Goal: Navigation & Orientation: Find specific page/section

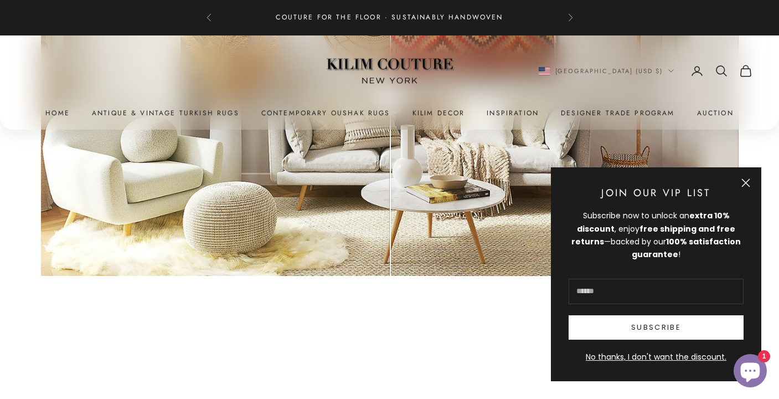
scroll to position [3629, 0]
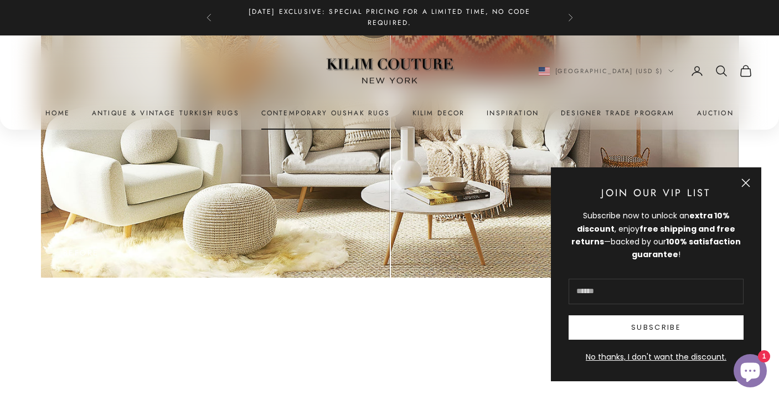
click at [308, 112] on link "Contemporary Oushak Rugs" at bounding box center [325, 113] width 129 height 11
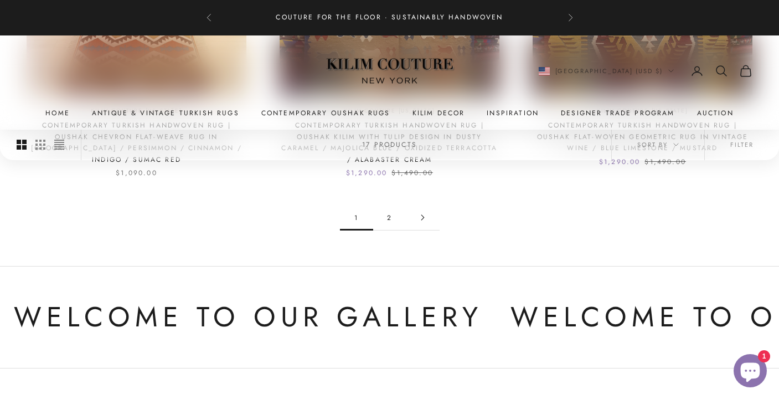
scroll to position [1158, 0]
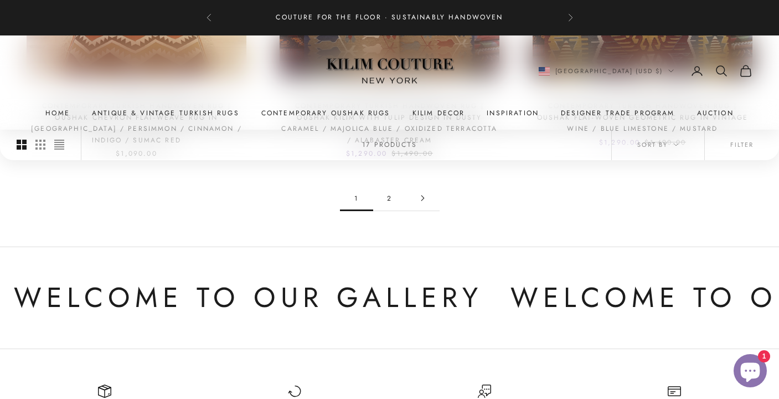
click at [386, 186] on link "2" at bounding box center [389, 198] width 33 height 25
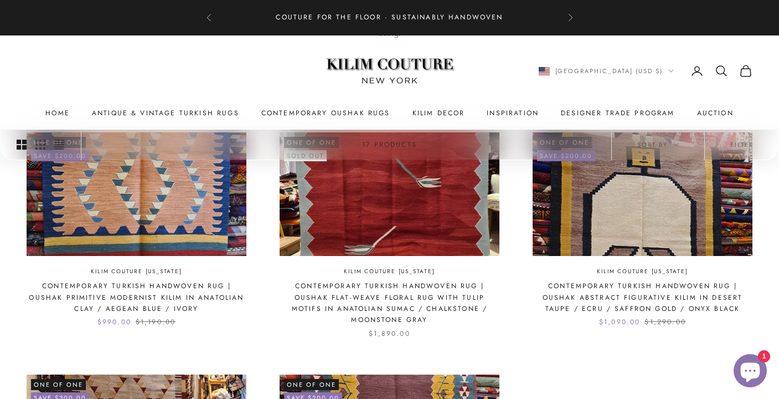
scroll to position [199, 0]
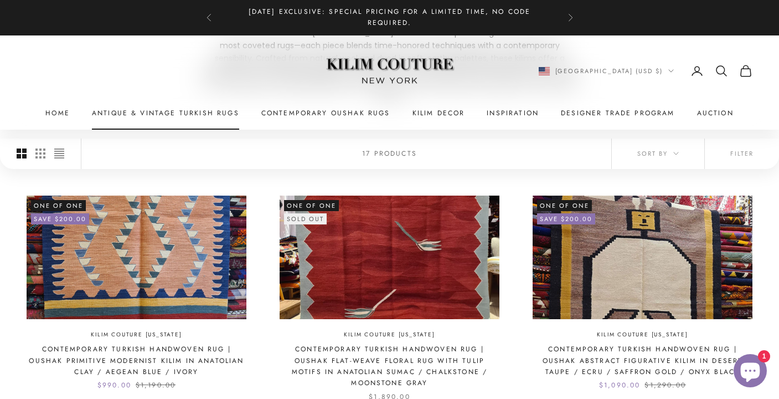
click at [184, 115] on link "Antique & Vintage Turkish Rugs" at bounding box center [165, 113] width 147 height 11
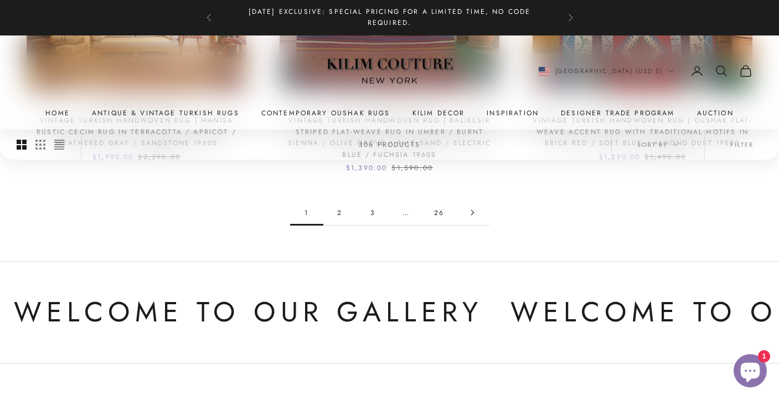
scroll to position [1158, 0]
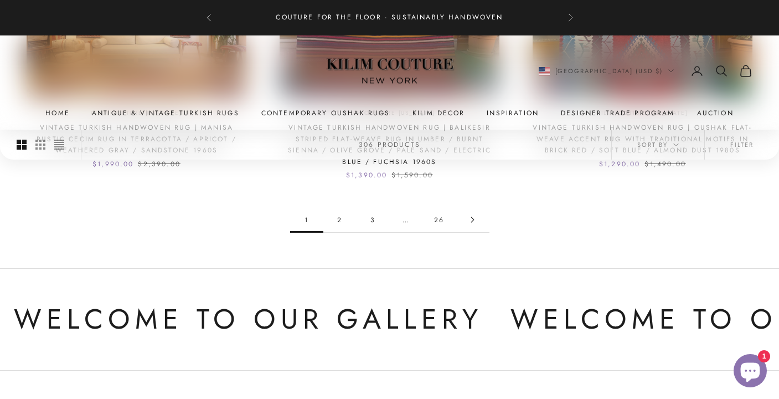
click at [341, 209] on link "2" at bounding box center [339, 219] width 33 height 25
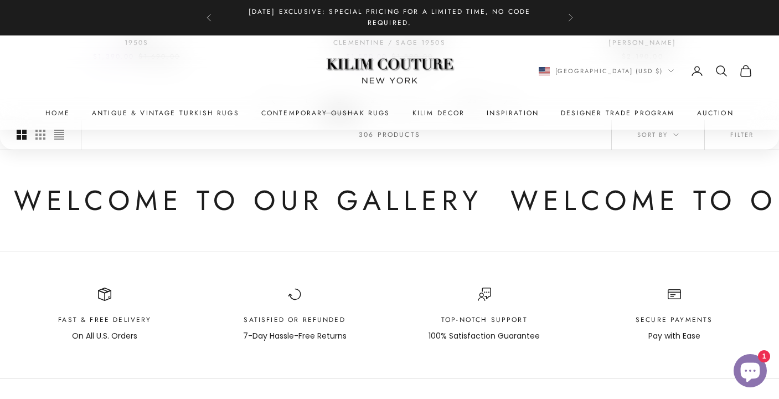
scroll to position [1266, 0]
click at [199, 114] on link "Antique & Vintage Turkish Rugs" at bounding box center [165, 113] width 147 height 11
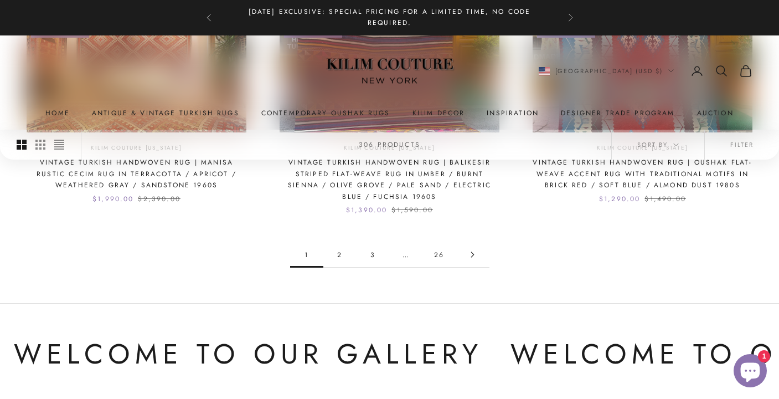
scroll to position [1122, 0]
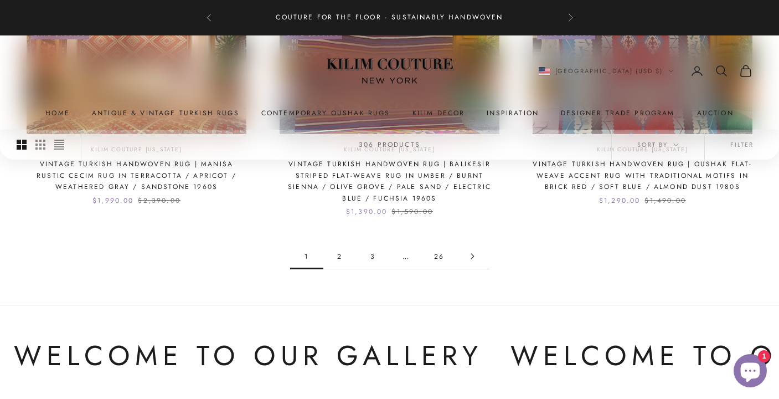
click at [440, 244] on link "26" at bounding box center [439, 256] width 33 height 25
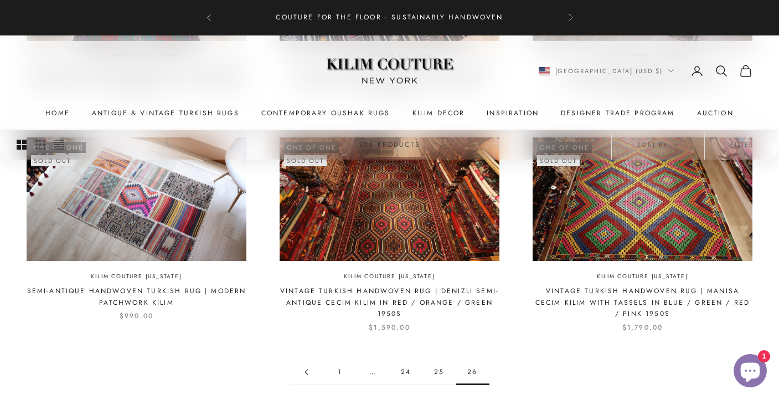
scroll to position [491, 0]
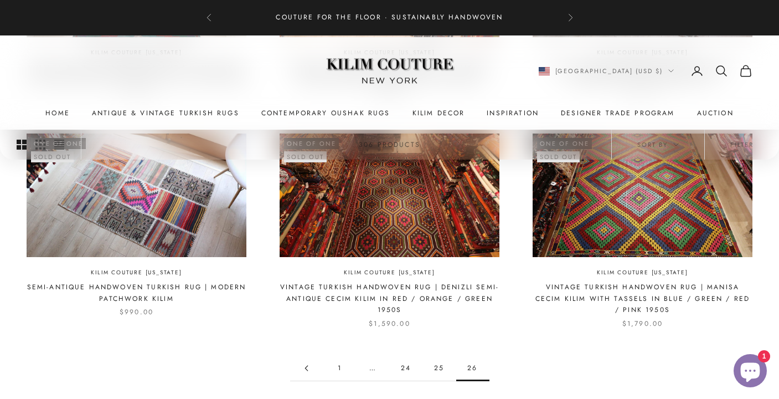
click at [441, 364] on link "25" at bounding box center [439, 368] width 33 height 25
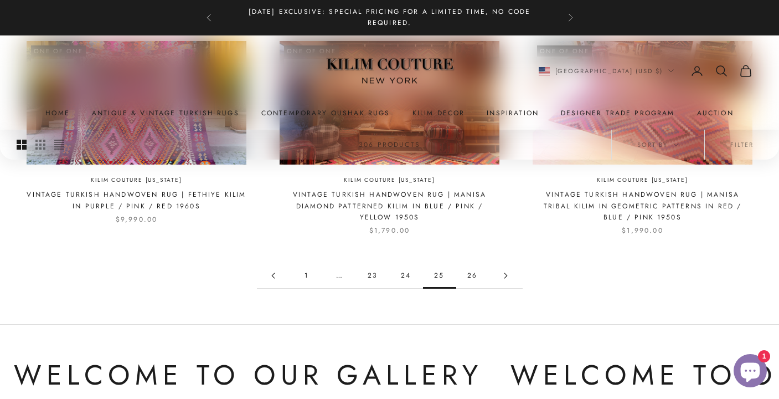
scroll to position [1058, 0]
